Goal: Information Seeking & Learning: Understand process/instructions

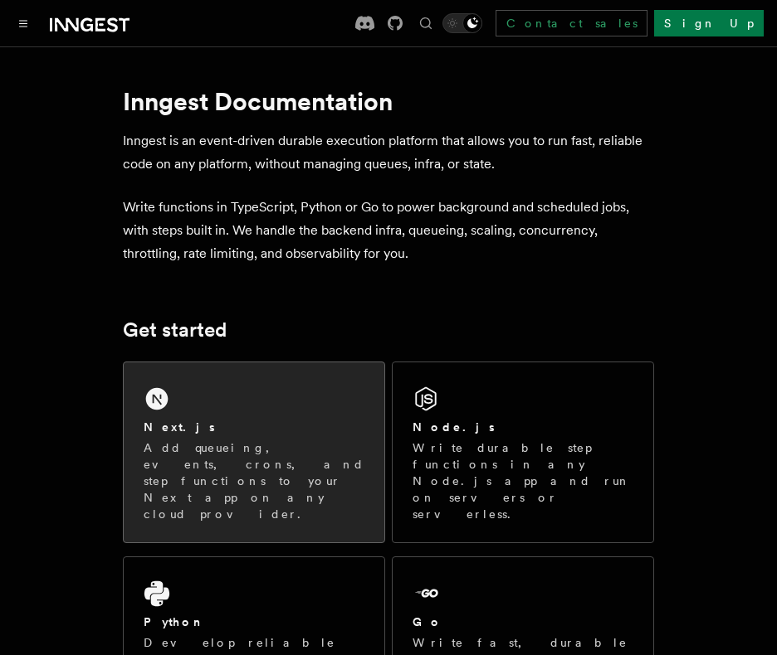
click at [290, 424] on div "Next.js" at bounding box center [254, 427] width 221 height 17
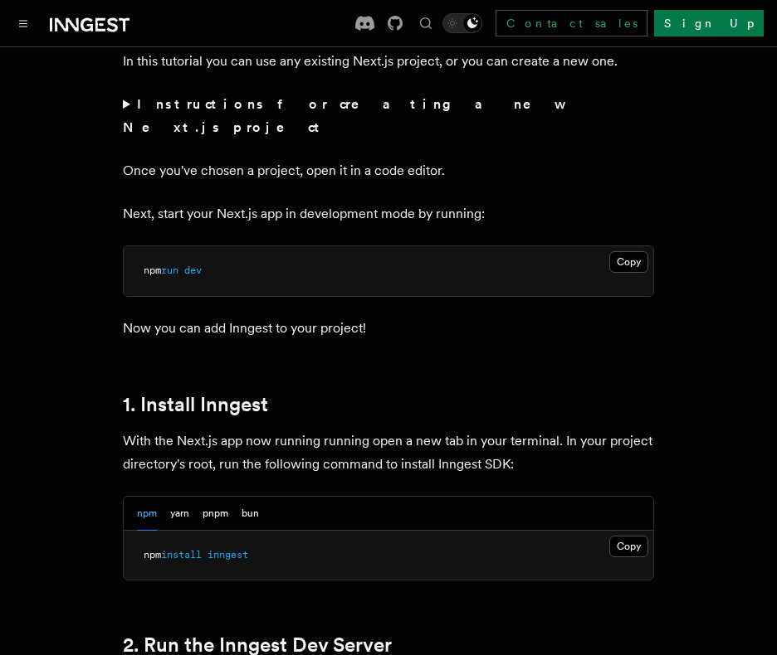
scroll to position [747, 0]
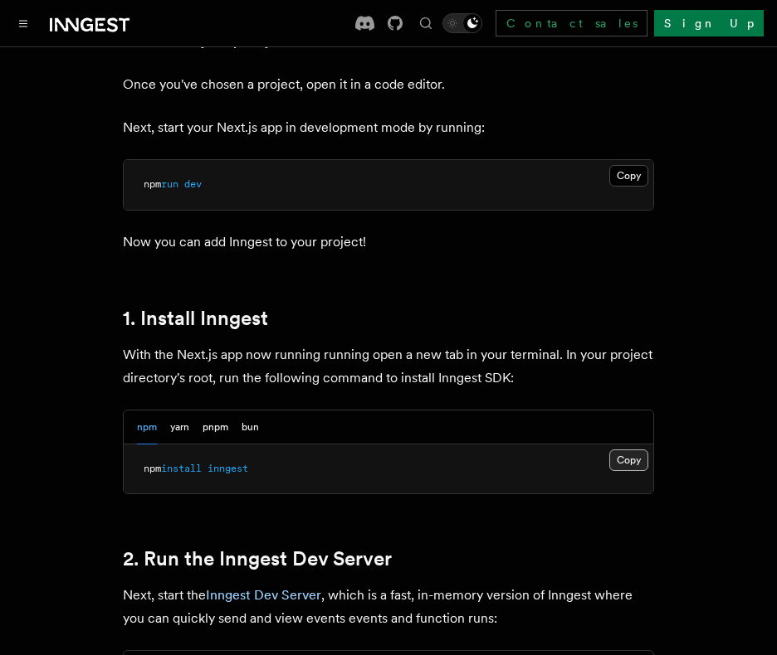
click at [636, 450] on button "Copy Copied" at bounding box center [628, 461] width 39 height 22
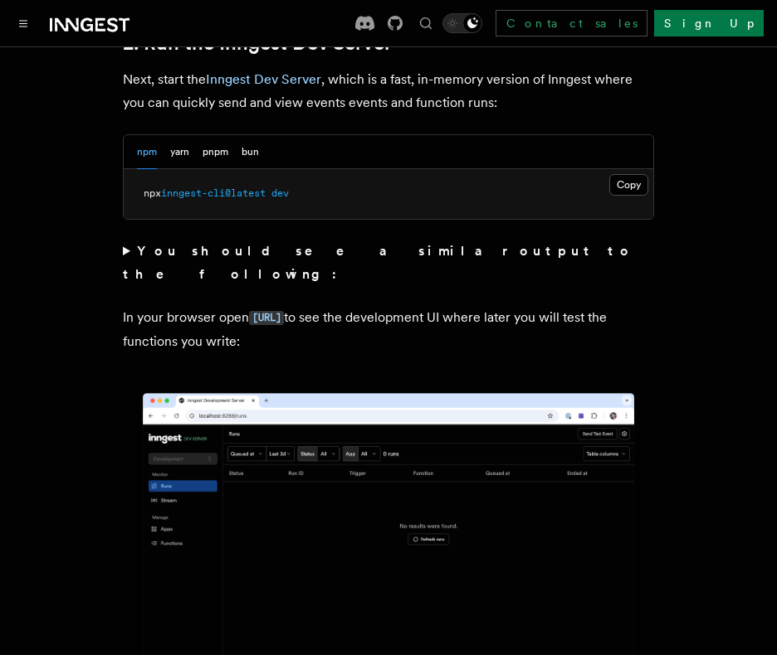
scroll to position [1245, 0]
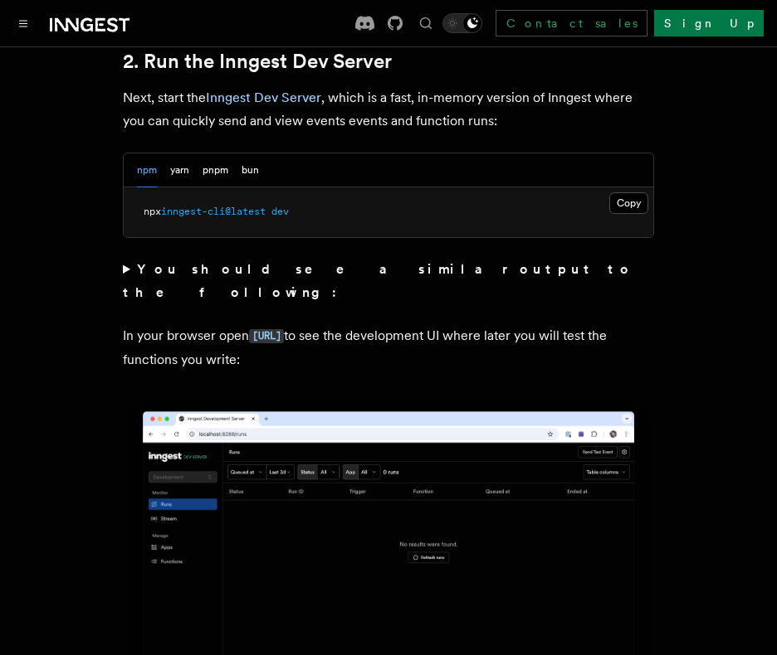
click at [203, 188] on pre "npx inngest-cli@latest dev" at bounding box center [388, 213] width 529 height 50
click at [209, 154] on button "pnpm" at bounding box center [215, 171] width 26 height 34
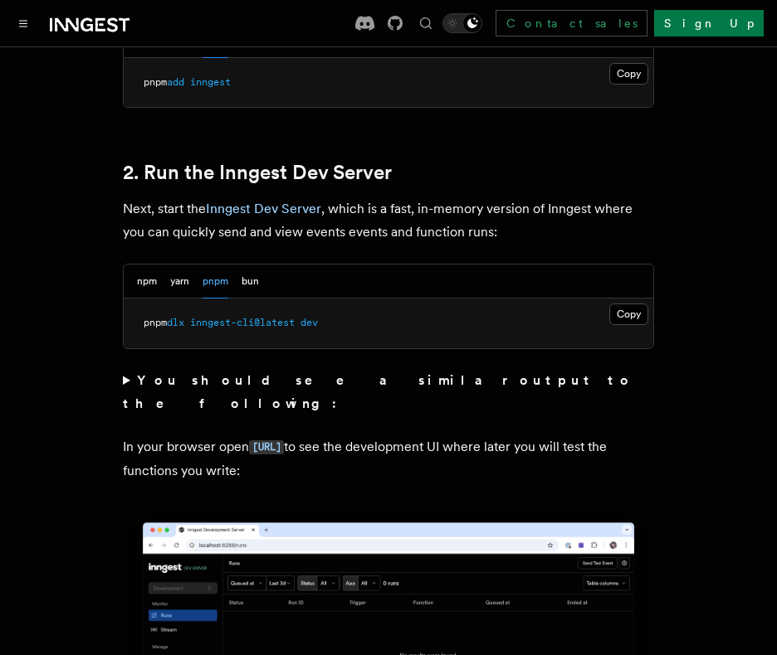
scroll to position [913, 0]
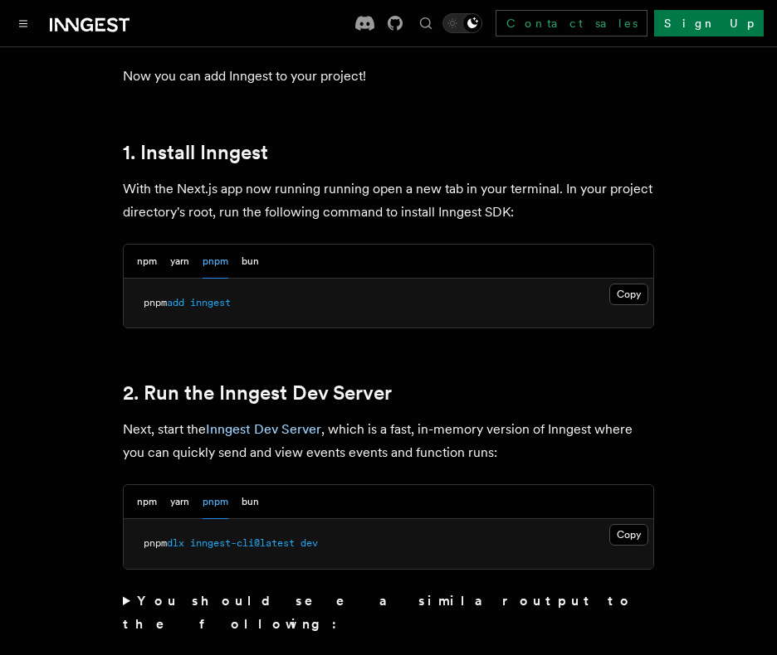
click at [127, 485] on div "npm yarn pnpm bun" at bounding box center [388, 502] width 529 height 34
click at [148, 485] on button "npm" at bounding box center [147, 502] width 20 height 34
click at [207, 485] on button "pnpm" at bounding box center [215, 502] width 26 height 34
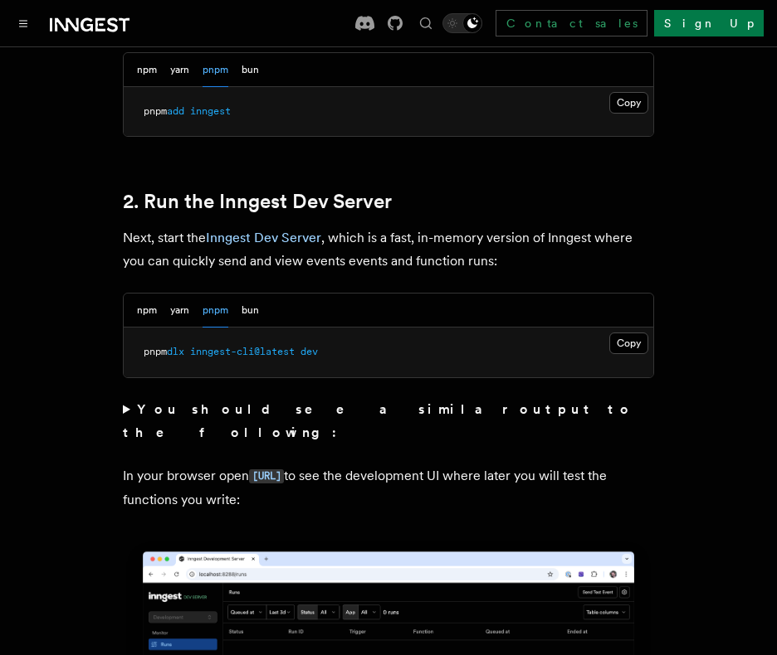
scroll to position [1162, 0]
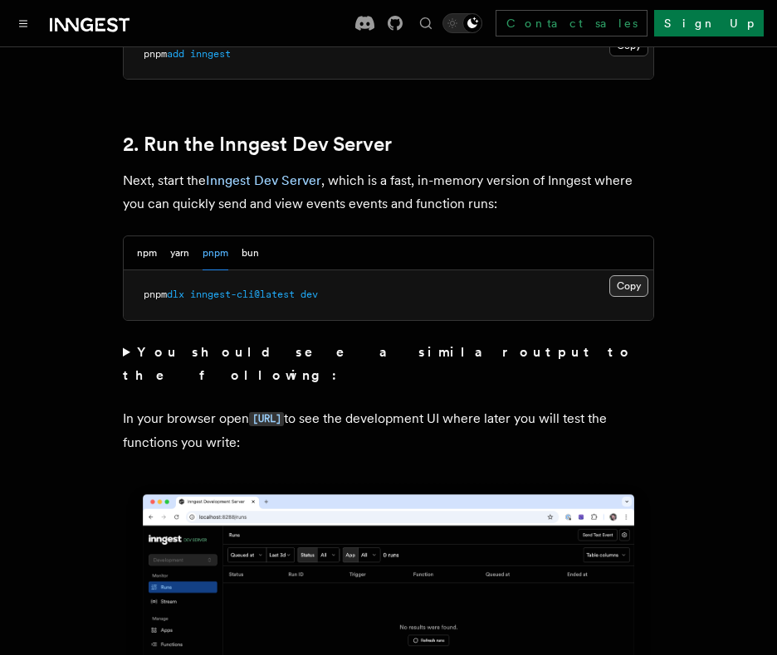
click at [632, 275] on button "Copy Copied" at bounding box center [628, 286] width 39 height 22
click at [144, 236] on button "npm" at bounding box center [147, 253] width 20 height 34
click at [149, 236] on button "npm" at bounding box center [147, 253] width 20 height 34
click at [636, 275] on button "Copy Copied" at bounding box center [628, 286] width 39 height 22
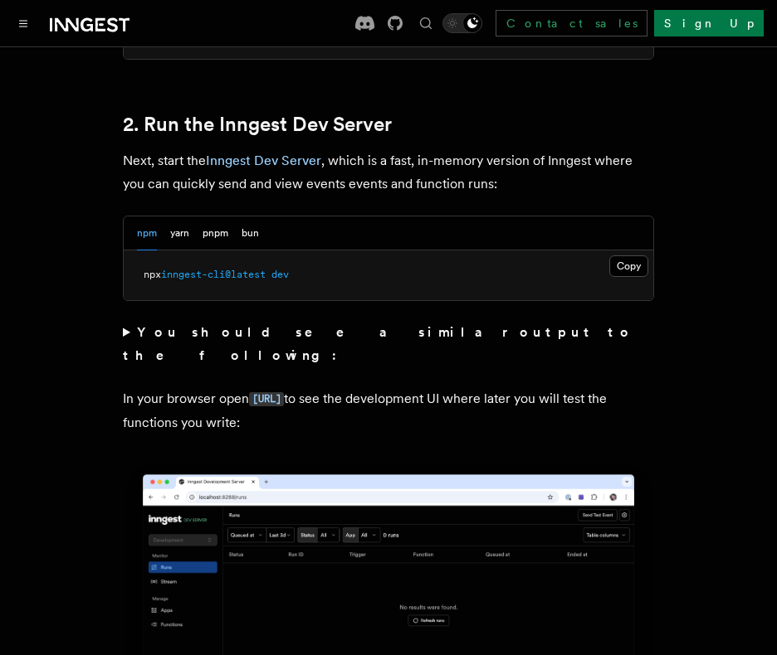
scroll to position [996, 0]
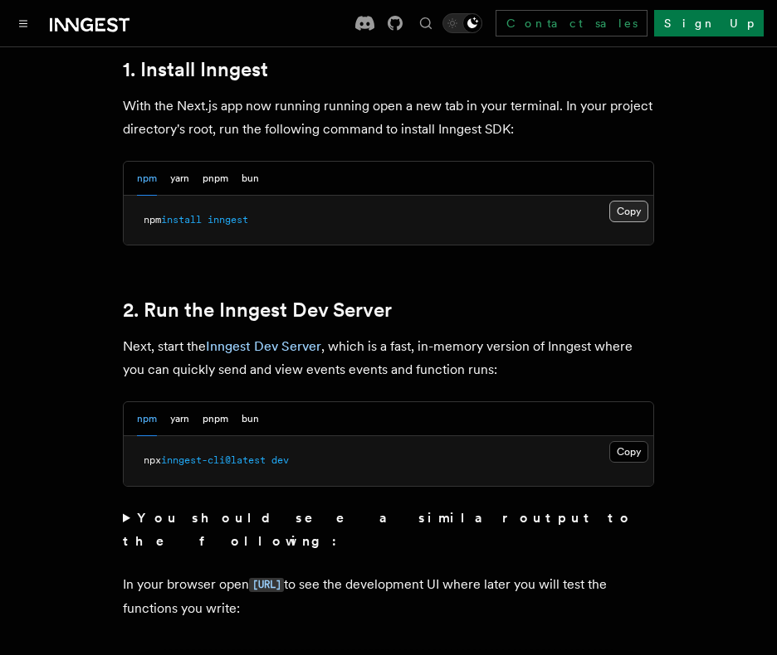
click at [621, 201] on button "Copy Copied" at bounding box center [628, 212] width 39 height 22
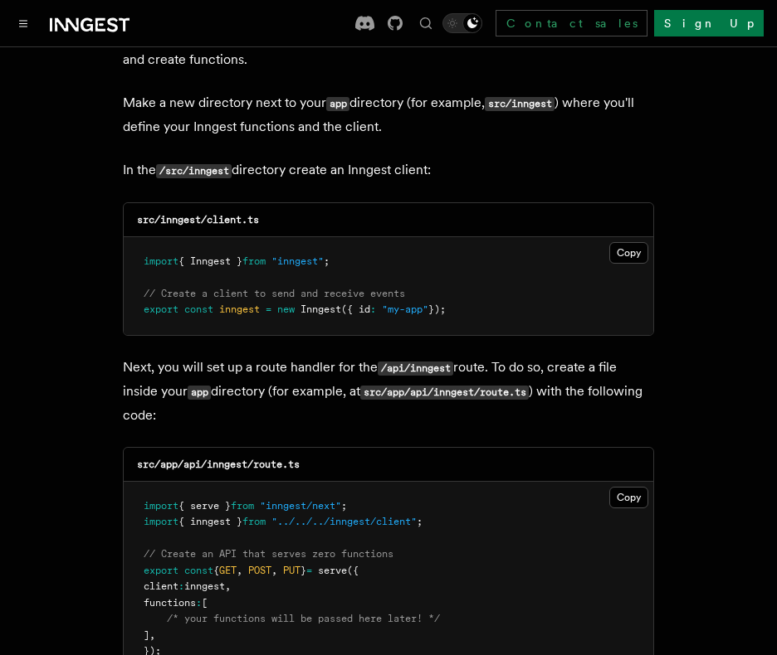
scroll to position [2157, 0]
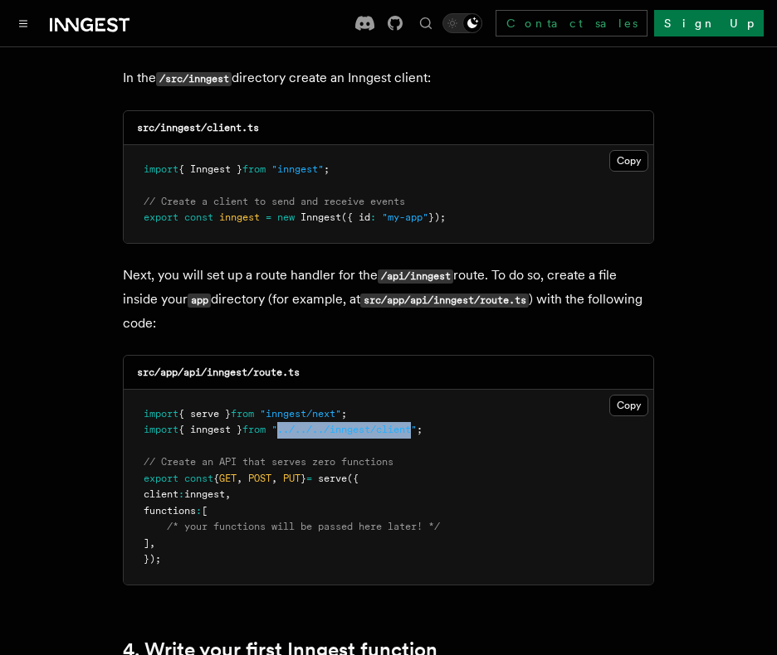
drag, startPoint x: 429, startPoint y: 379, endPoint x: 290, endPoint y: 391, distance: 139.1
click at [290, 391] on pre "import { serve } from "inngest/next" ; import { inngest } from "../../../innges…" at bounding box center [388, 487] width 529 height 195
copy span "../../../inngest/client"
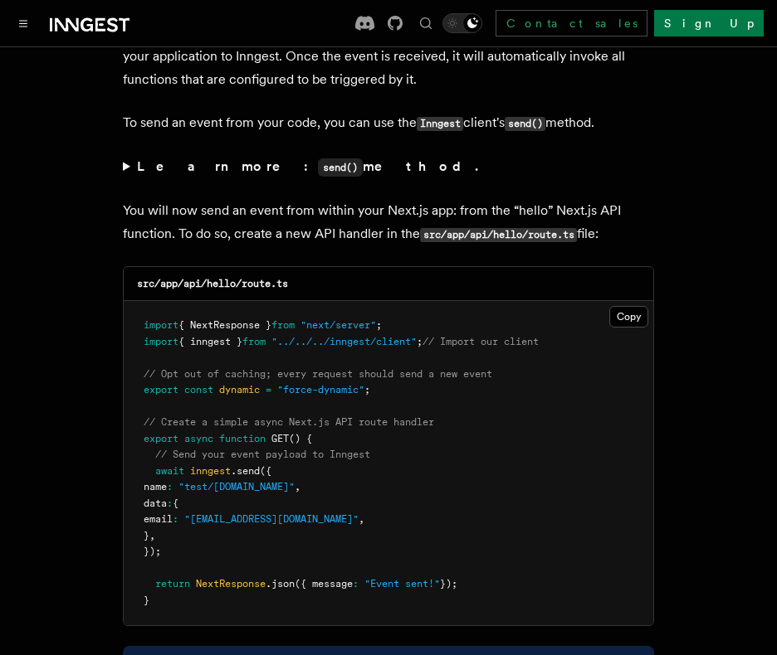
scroll to position [8049, 0]
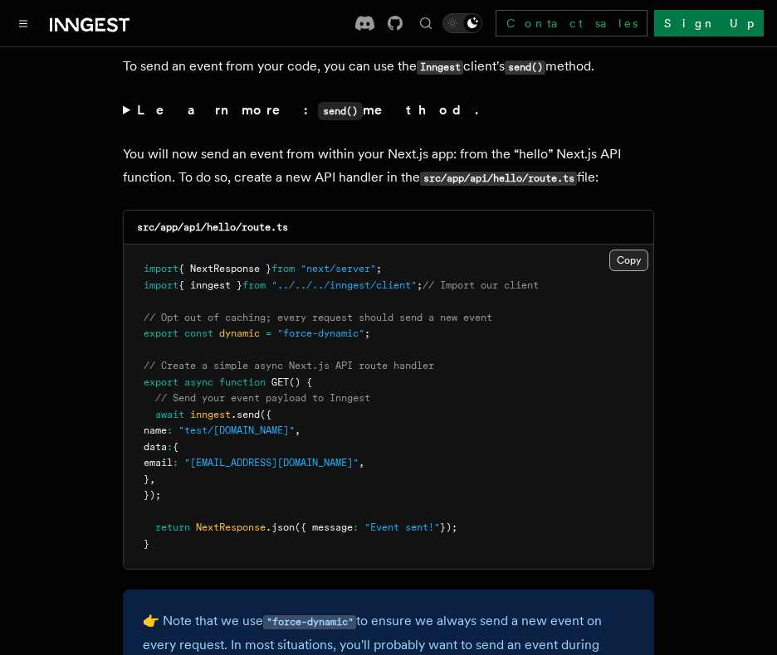
click at [612, 250] on button "Copy Copied" at bounding box center [628, 261] width 39 height 22
